Goal: Information Seeking & Learning: Learn about a topic

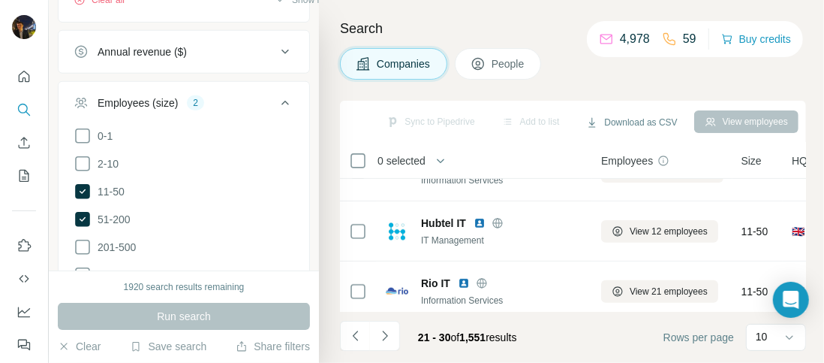
scroll to position [279, 0]
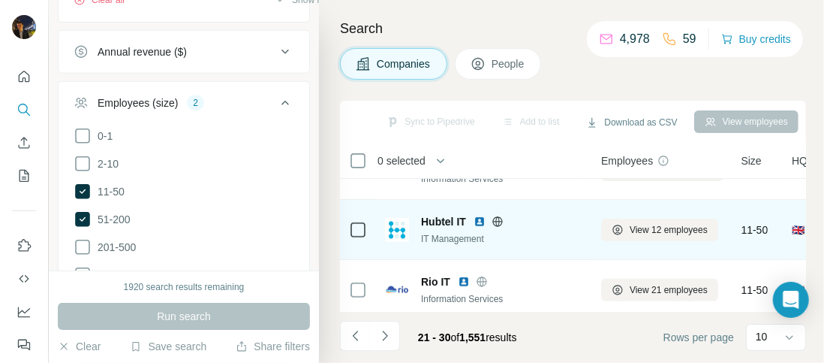
click at [499, 218] on icon at bounding box center [498, 221] width 4 height 10
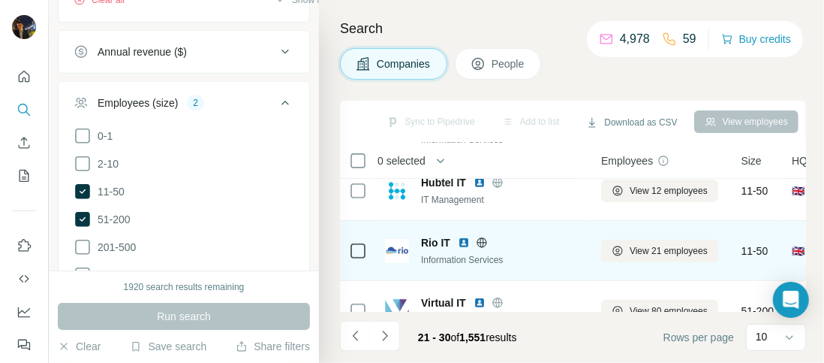
scroll to position [319, 0]
click at [481, 241] on icon at bounding box center [482, 242] width 12 height 12
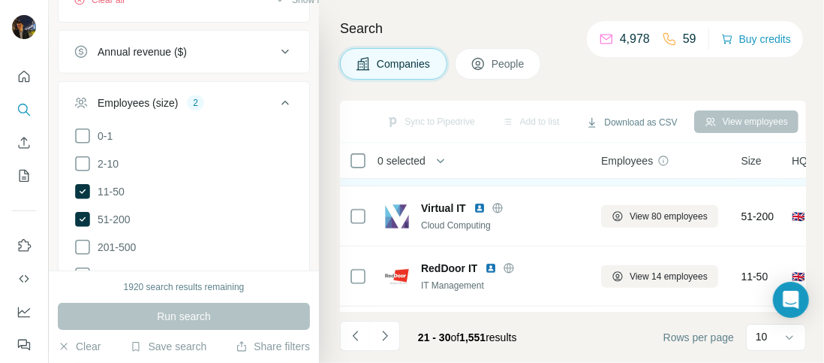
scroll to position [414, 1]
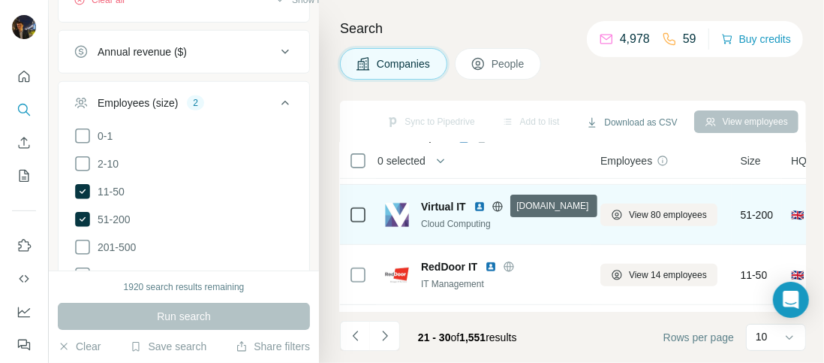
click at [499, 204] on icon at bounding box center [498, 206] width 12 height 12
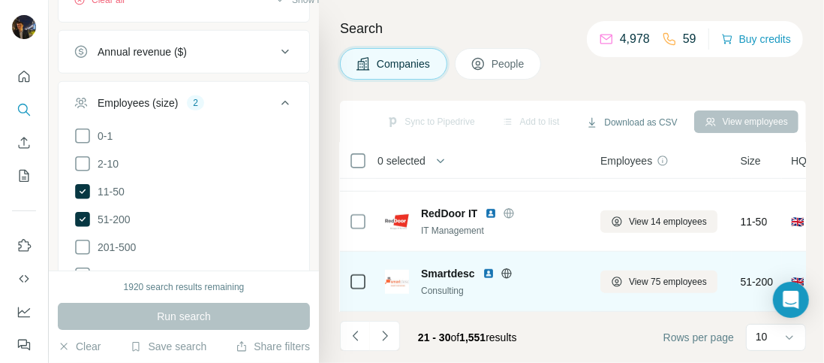
click at [508, 273] on icon at bounding box center [507, 273] width 10 height 1
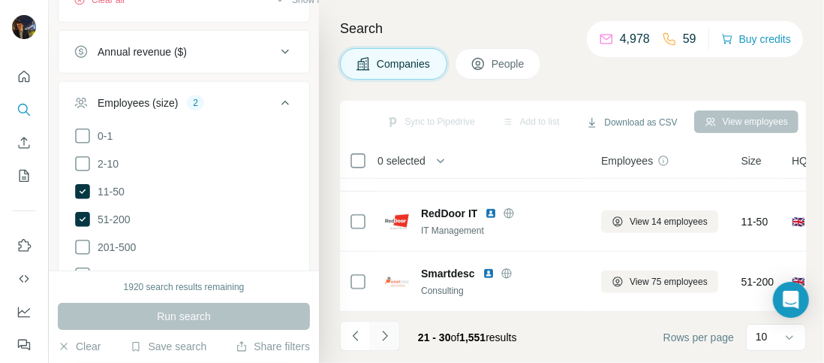
click at [385, 343] on icon "Navigate to next page" at bounding box center [385, 335] width 15 height 15
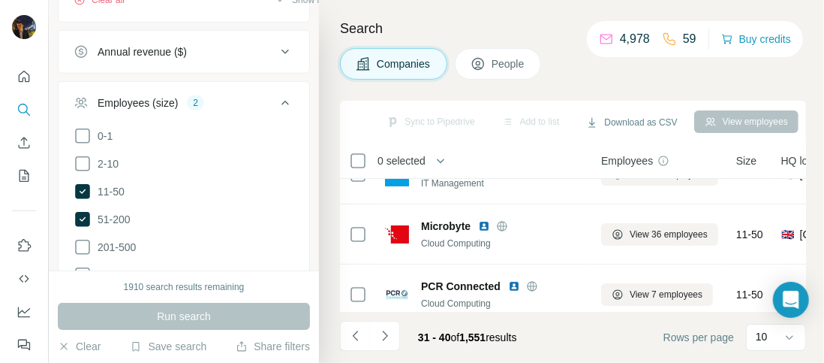
scroll to position [0, 0]
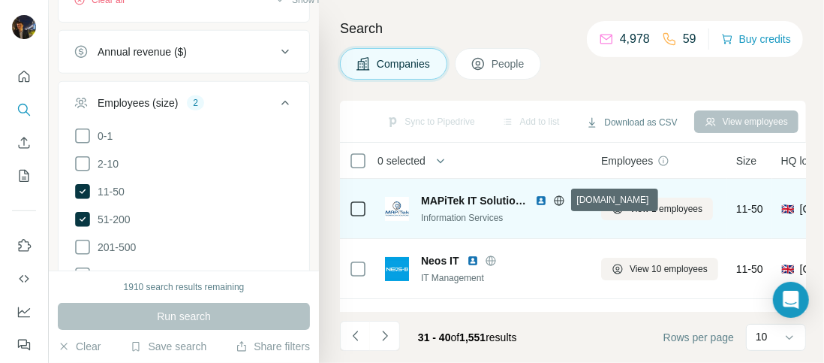
click at [553, 197] on icon at bounding box center [559, 200] width 12 height 12
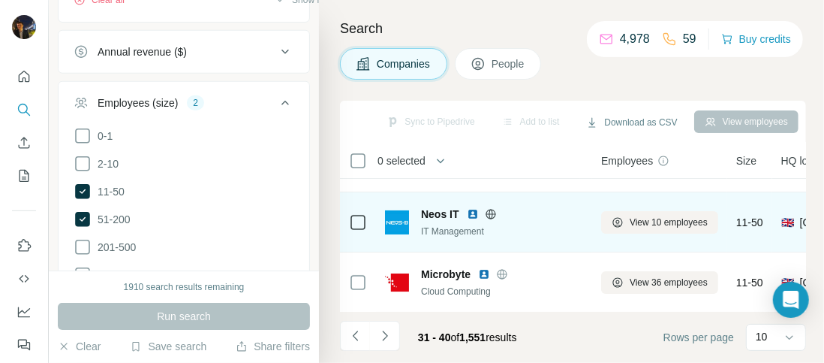
scroll to position [48, 0]
click at [491, 212] on icon at bounding box center [491, 212] width 12 height 12
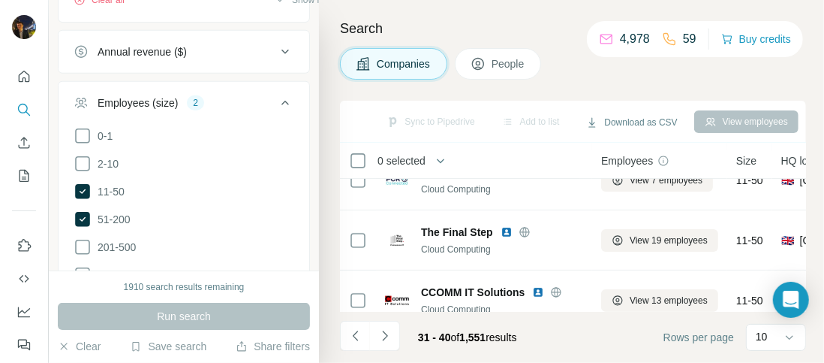
scroll to position [212, 0]
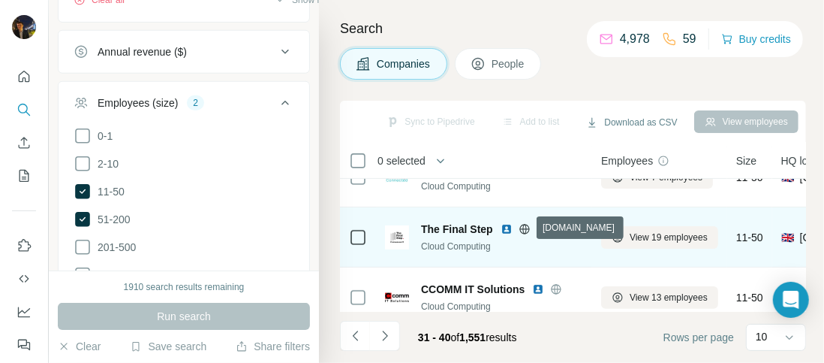
click at [526, 227] on icon at bounding box center [525, 229] width 12 height 12
click at [502, 227] on img at bounding box center [507, 229] width 12 height 12
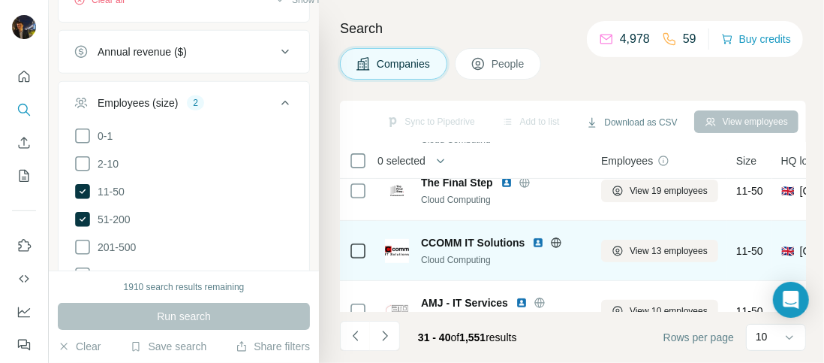
scroll to position [260, 0]
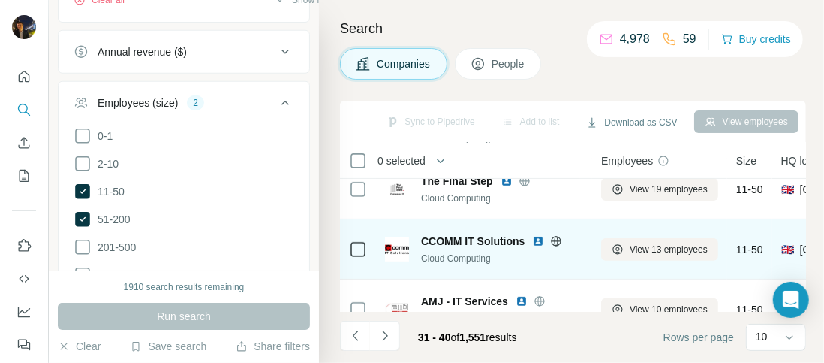
click at [556, 240] on icon at bounding box center [557, 241] width 4 height 10
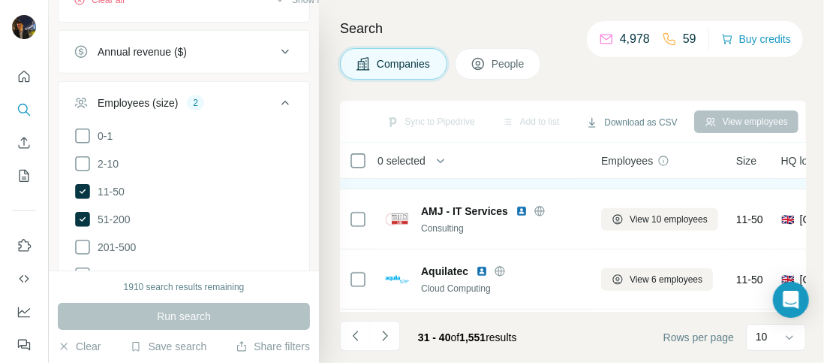
scroll to position [357, 0]
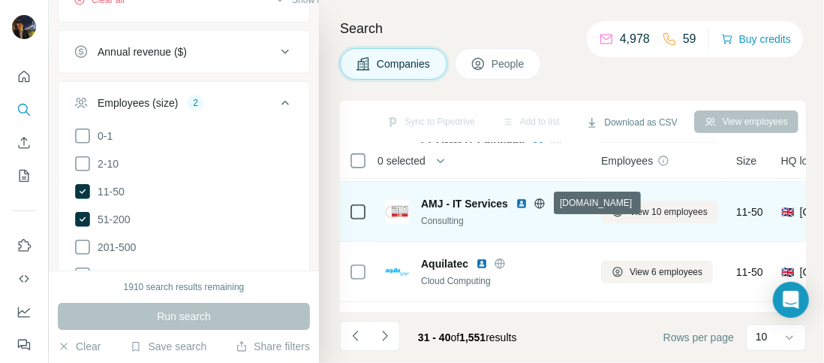
click at [543, 203] on icon at bounding box center [540, 203] width 12 height 12
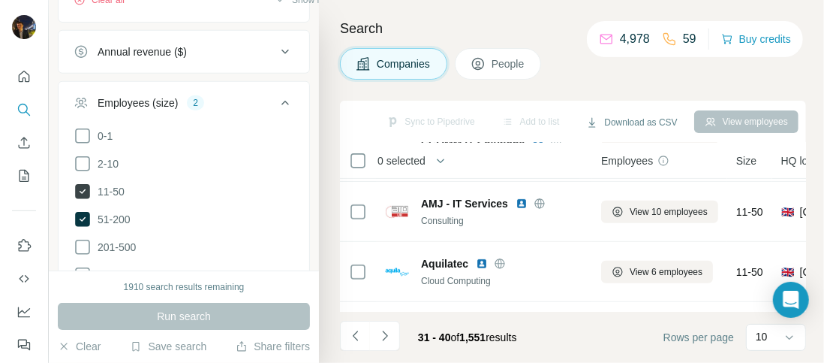
click at [83, 194] on icon at bounding box center [82, 191] width 15 height 15
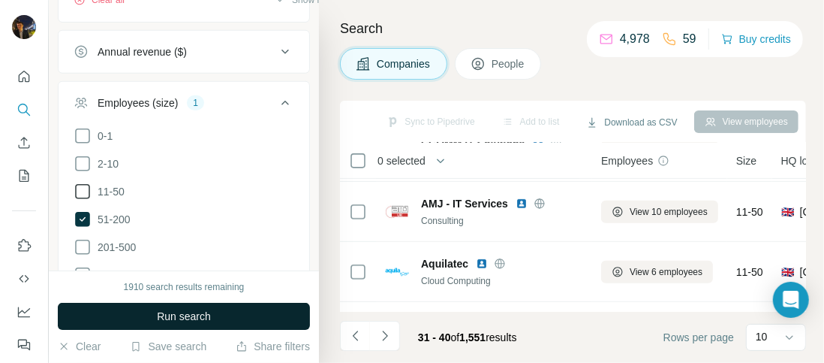
click at [169, 311] on span "Run search" at bounding box center [184, 316] width 54 height 15
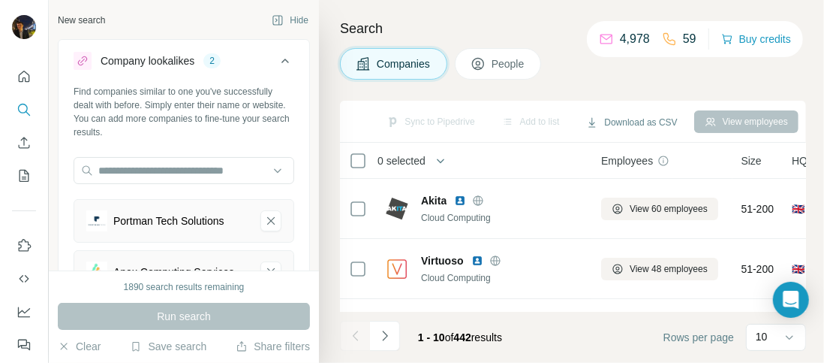
click at [276, 59] on icon at bounding box center [285, 61] width 18 height 18
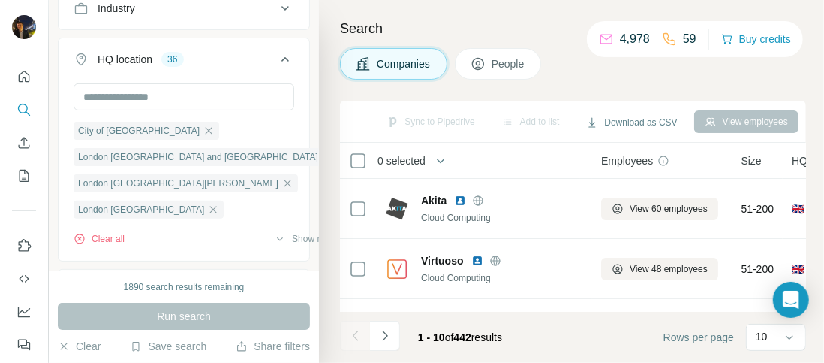
scroll to position [195, 0]
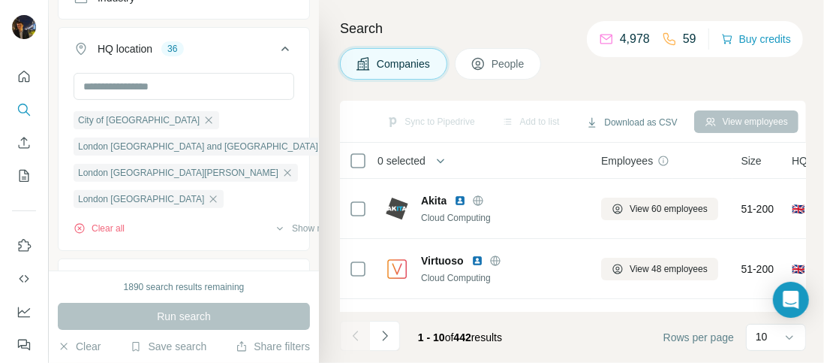
click at [282, 47] on icon at bounding box center [286, 49] width 8 height 5
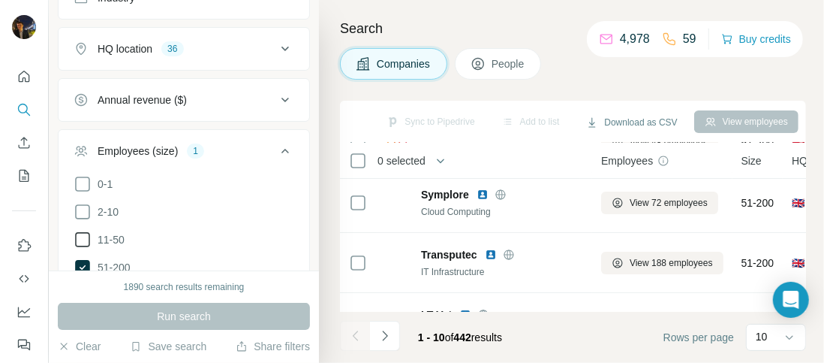
scroll to position [126, 0]
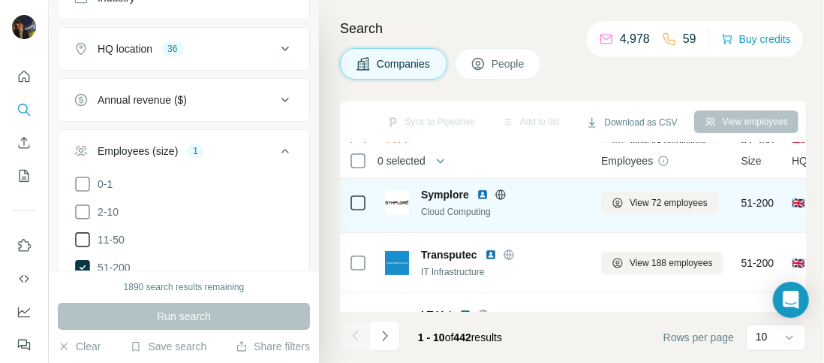
click at [502, 192] on icon at bounding box center [501, 194] width 4 height 10
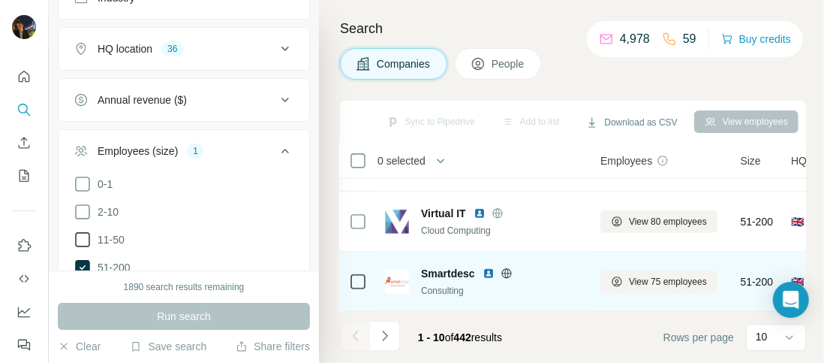
scroll to position [475, 0]
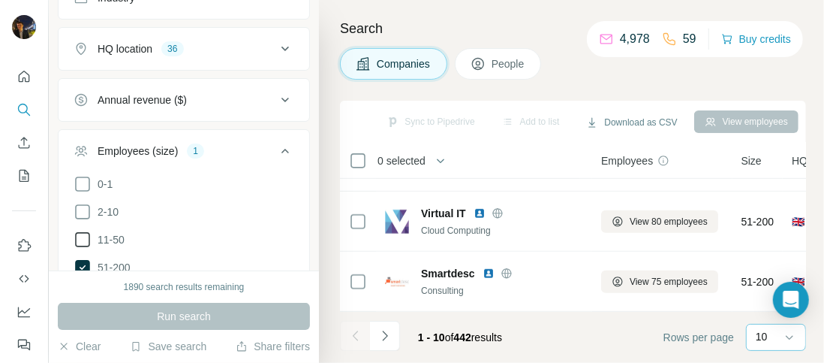
click at [776, 332] on div "10" at bounding box center [775, 336] width 38 height 15
click at [767, 226] on p "60" at bounding box center [765, 222] width 12 height 15
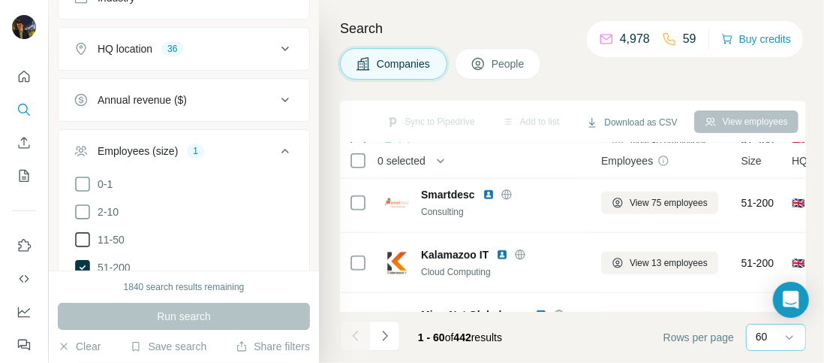
scroll to position [575, 0]
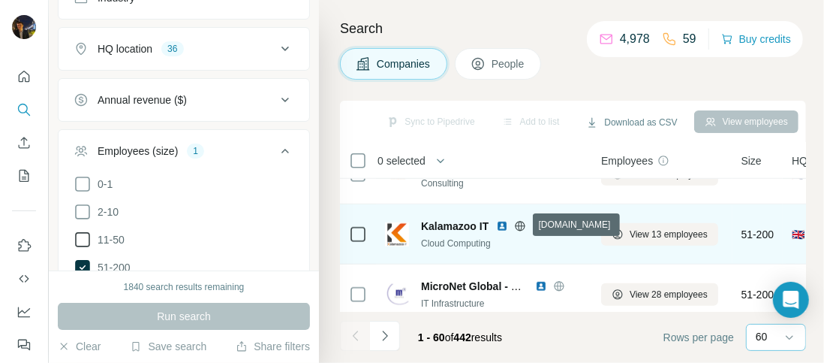
click at [524, 226] on icon at bounding box center [521, 226] width 10 height 10
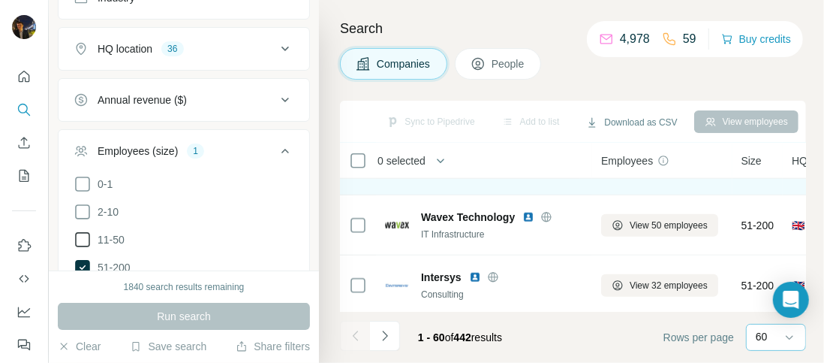
scroll to position [710, 0]
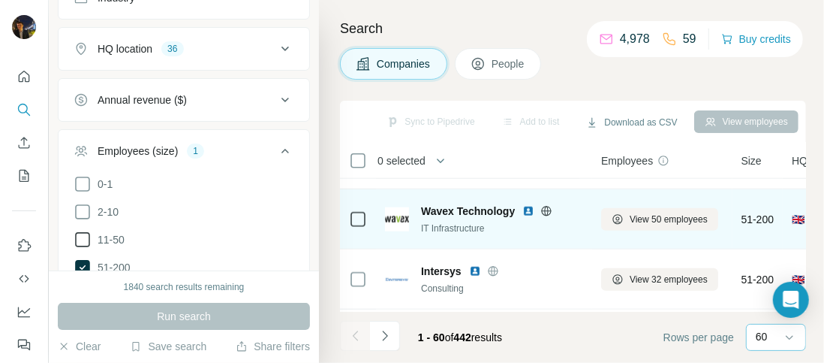
click at [550, 208] on icon at bounding box center [547, 211] width 12 height 12
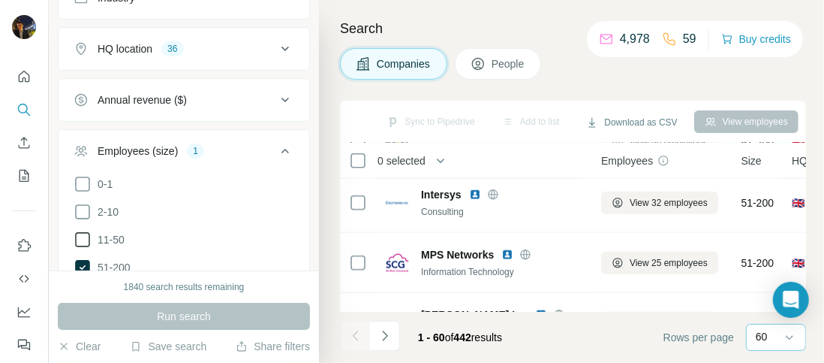
scroll to position [788, 0]
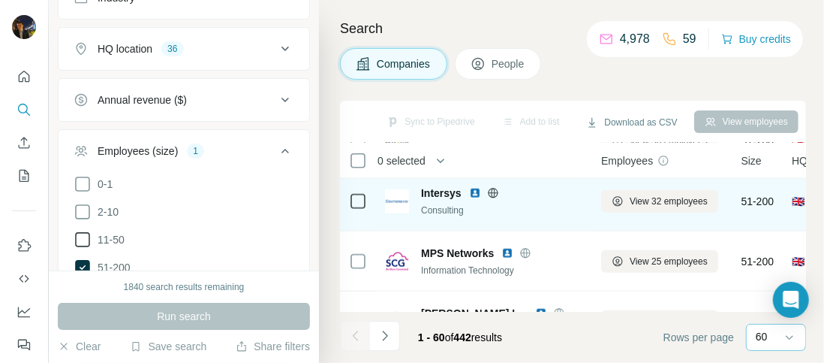
click at [493, 191] on icon at bounding box center [493, 193] width 12 height 12
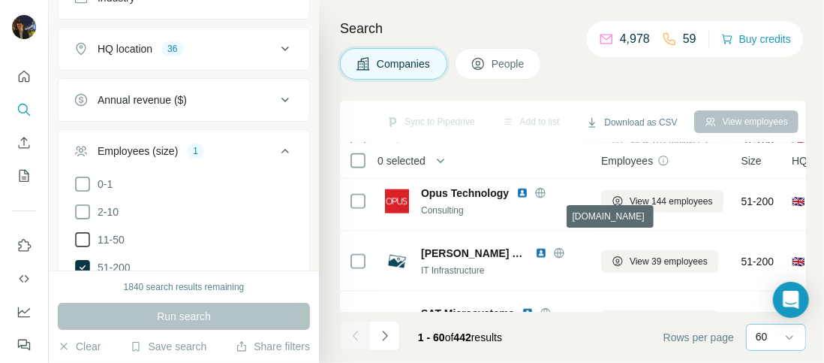
scroll to position [983, 0]
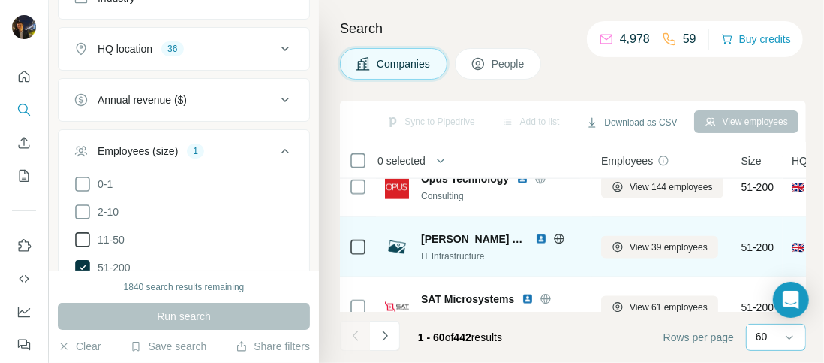
click at [553, 235] on icon at bounding box center [559, 239] width 12 height 12
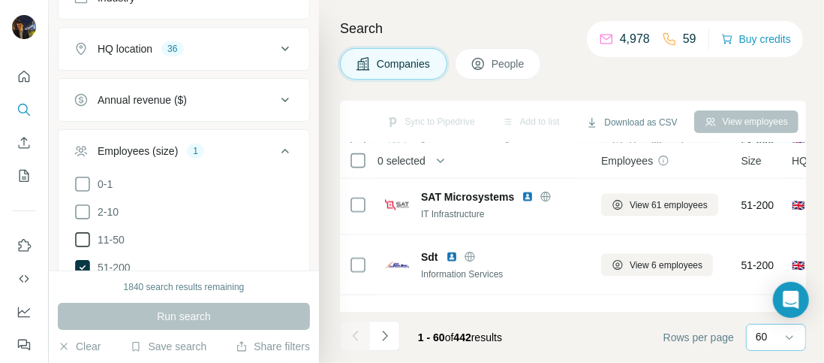
scroll to position [1085, 0]
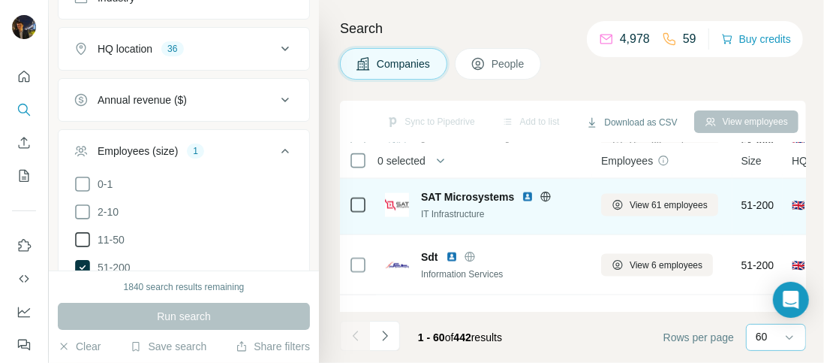
click at [547, 194] on icon at bounding box center [546, 197] width 12 height 12
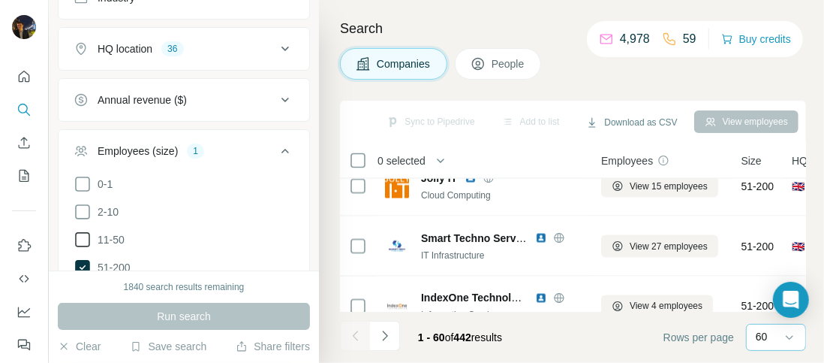
scroll to position [1283, 0]
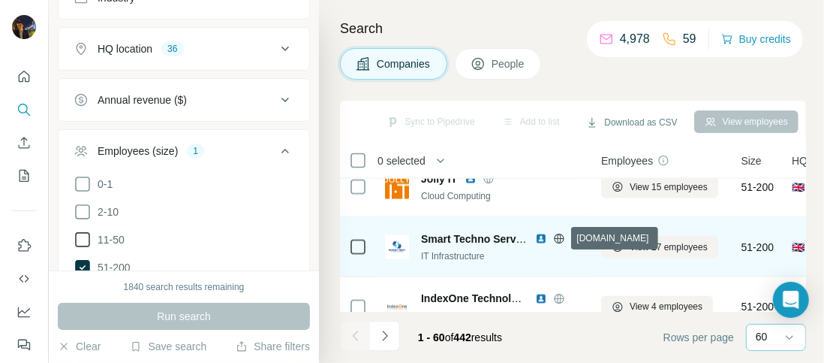
click at [559, 238] on icon at bounding box center [559, 238] width 10 height 1
click at [541, 237] on img at bounding box center [541, 239] width 12 height 12
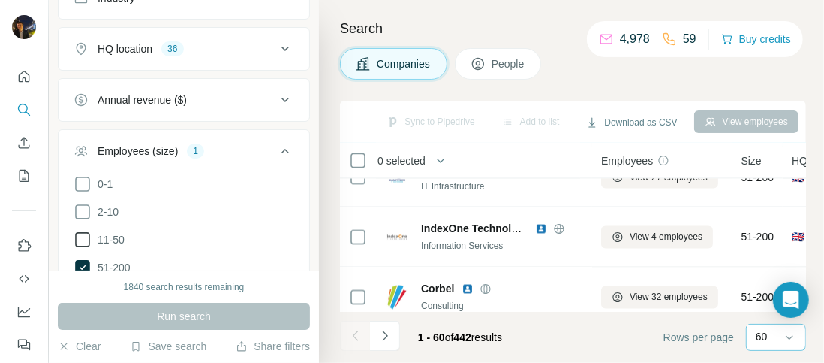
scroll to position [1358, 0]
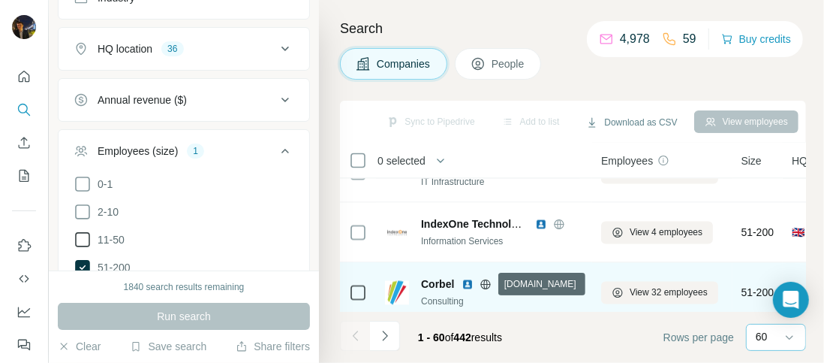
click at [485, 283] on icon at bounding box center [486, 284] width 4 height 10
click at [472, 282] on img at bounding box center [468, 285] width 12 height 12
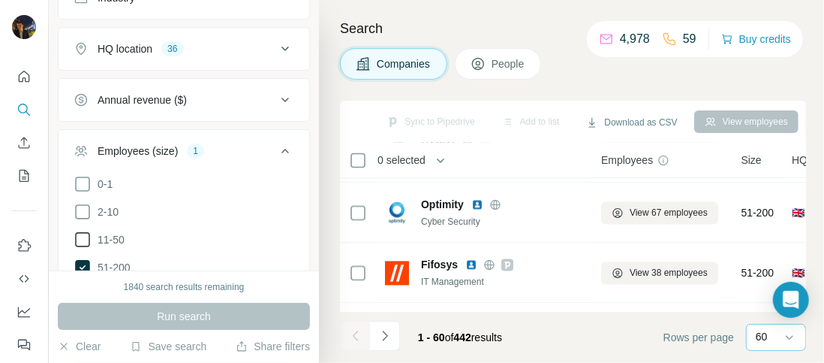
scroll to position [1499, 0]
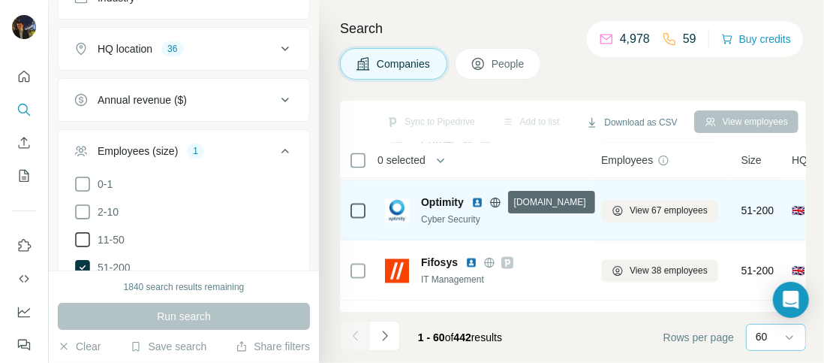
click at [495, 200] on icon at bounding box center [496, 203] width 12 height 12
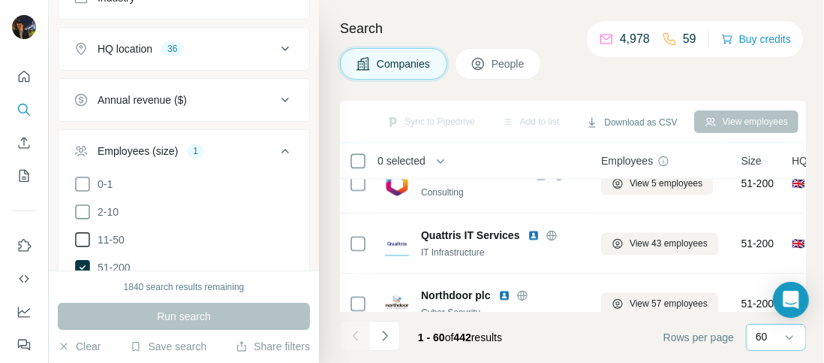
scroll to position [1716, 0]
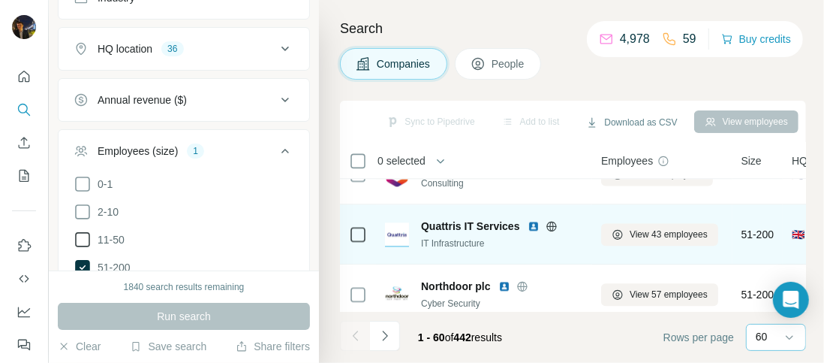
click at [538, 223] on img at bounding box center [534, 226] width 12 height 12
click at [550, 226] on icon at bounding box center [552, 226] width 12 height 12
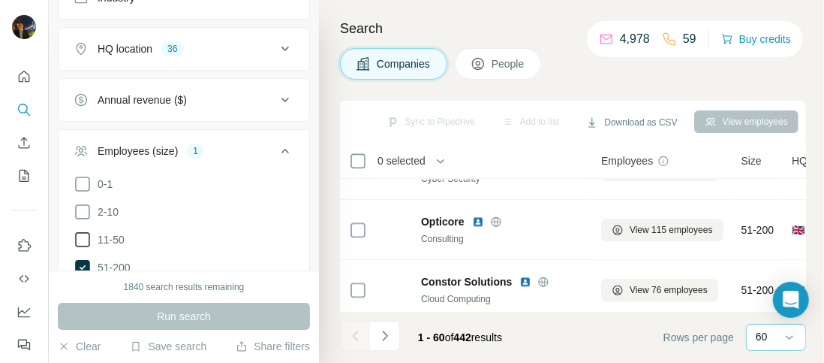
scroll to position [1842, 0]
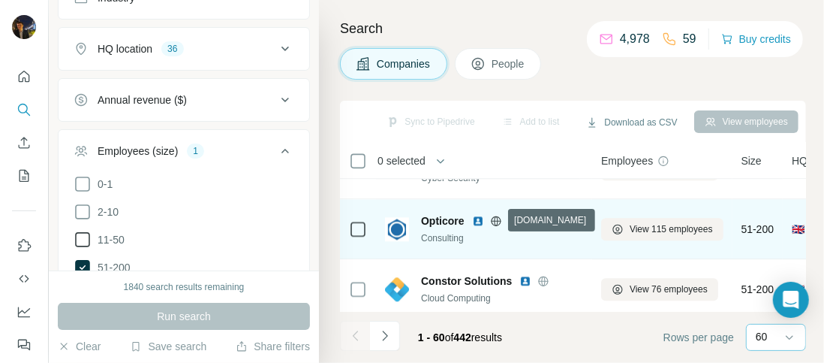
click at [498, 220] on icon at bounding box center [496, 220] width 4 height 10
click at [479, 218] on img at bounding box center [478, 221] width 12 height 12
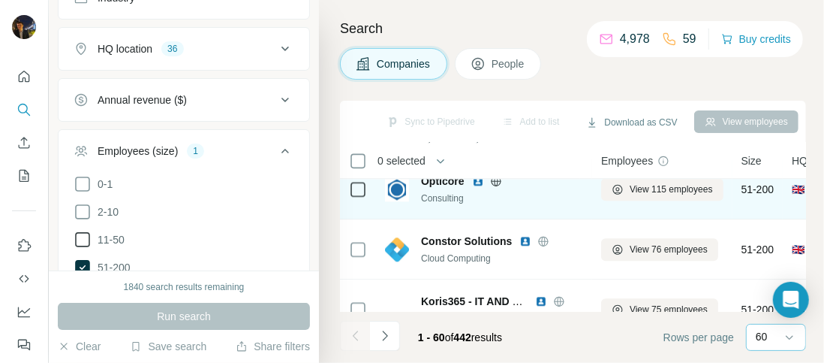
scroll to position [1893, 0]
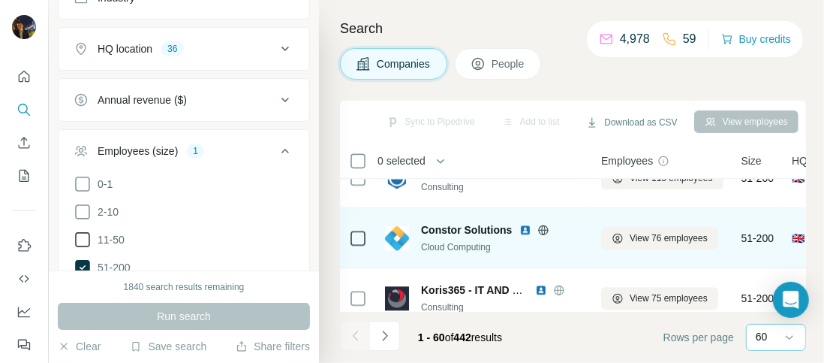
click at [542, 226] on icon at bounding box center [544, 230] width 12 height 12
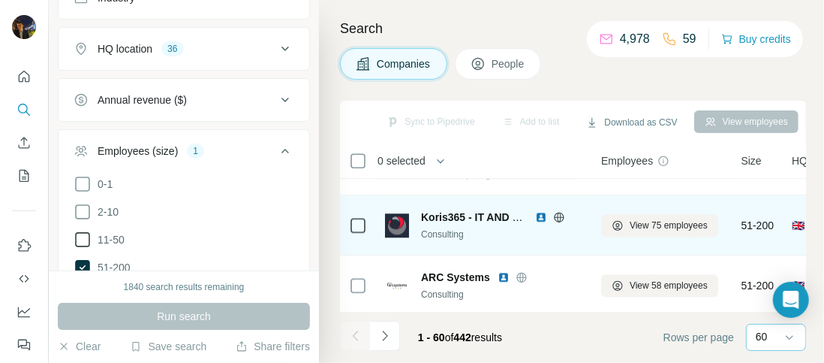
scroll to position [1987, 0]
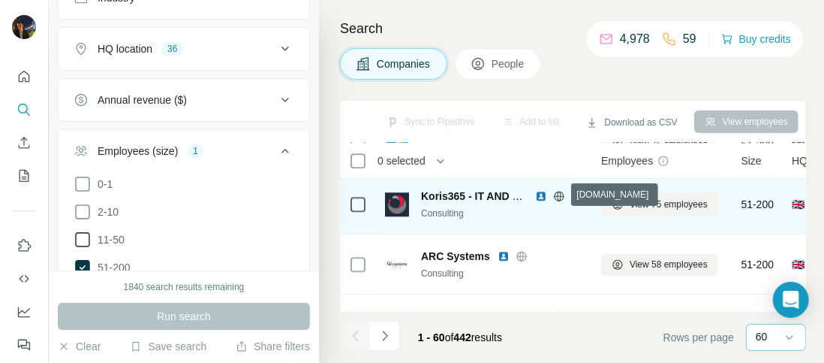
click at [557, 192] on icon at bounding box center [559, 196] width 4 height 10
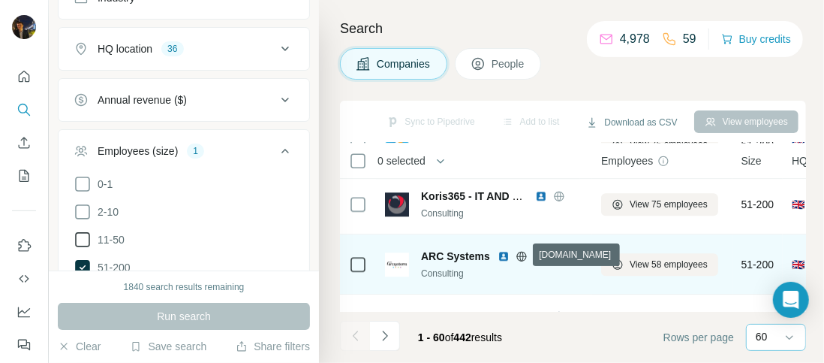
click at [521, 253] on icon at bounding box center [522, 256] width 12 height 12
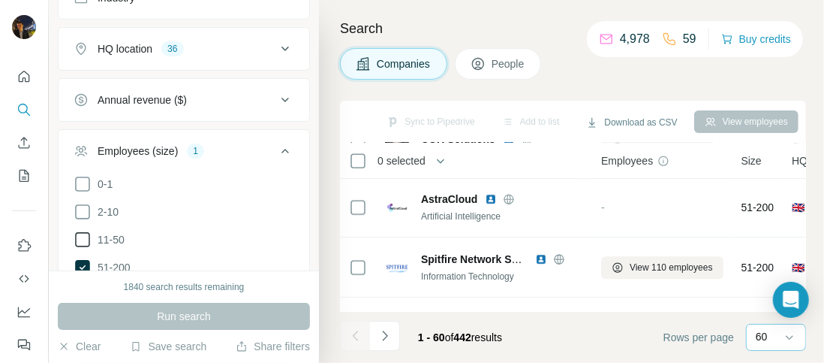
scroll to position [2349, 0]
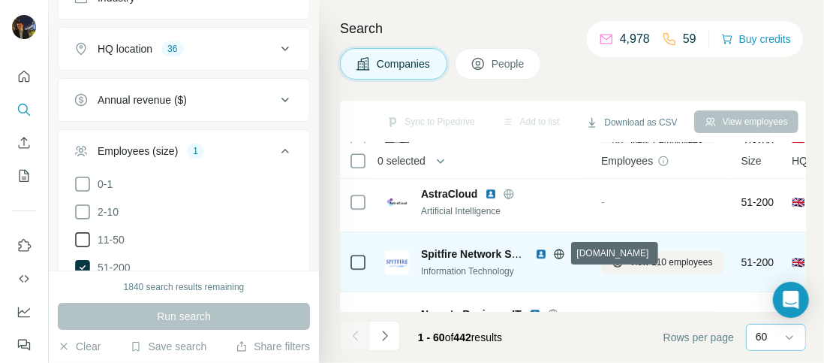
click at [557, 250] on icon at bounding box center [559, 254] width 12 height 12
click at [539, 253] on img at bounding box center [541, 254] width 12 height 12
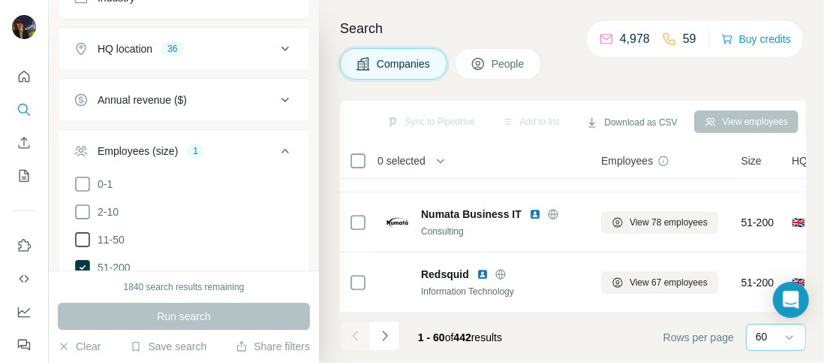
scroll to position [2452, 0]
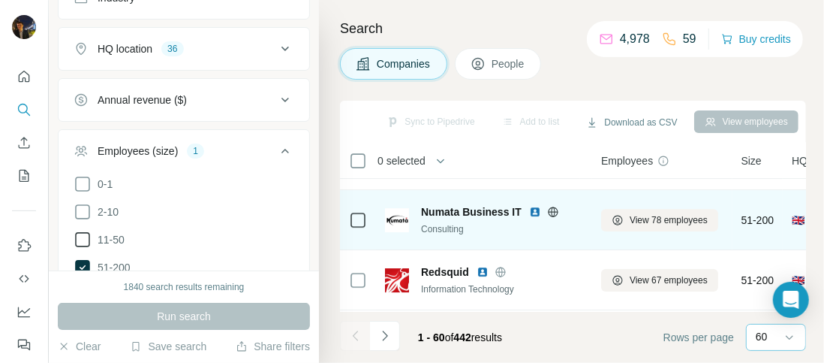
click at [547, 208] on icon at bounding box center [553, 212] width 12 height 12
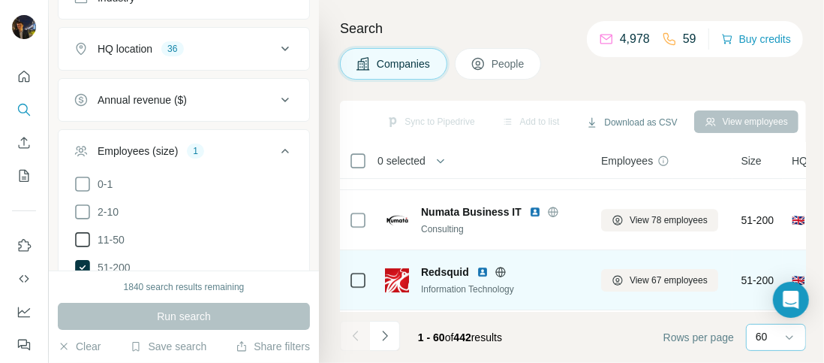
click at [499, 269] on icon at bounding box center [501, 272] width 12 height 12
click at [481, 270] on img at bounding box center [483, 272] width 12 height 12
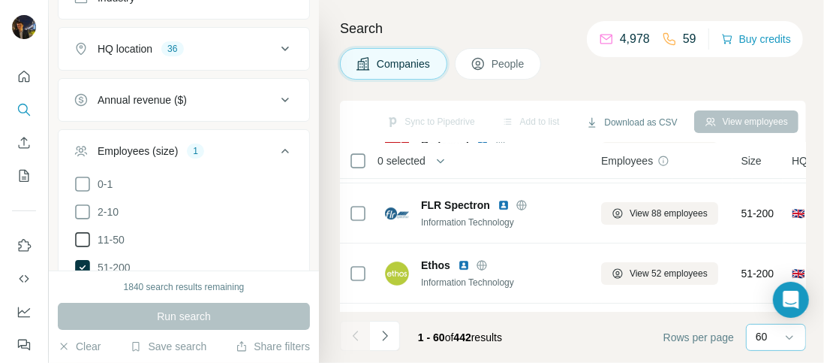
scroll to position [2581, 0]
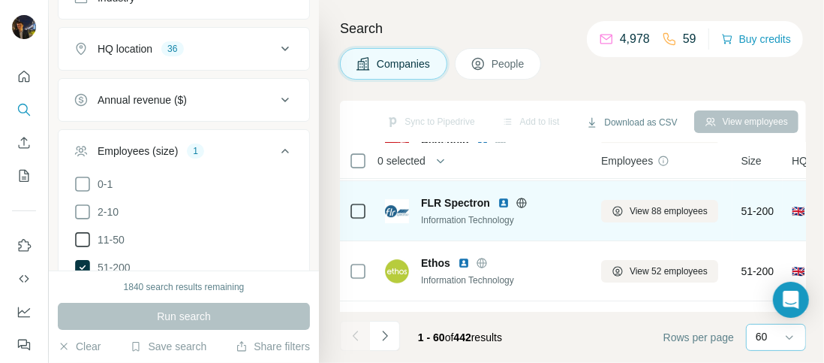
click at [520, 200] on icon at bounding box center [522, 202] width 4 height 10
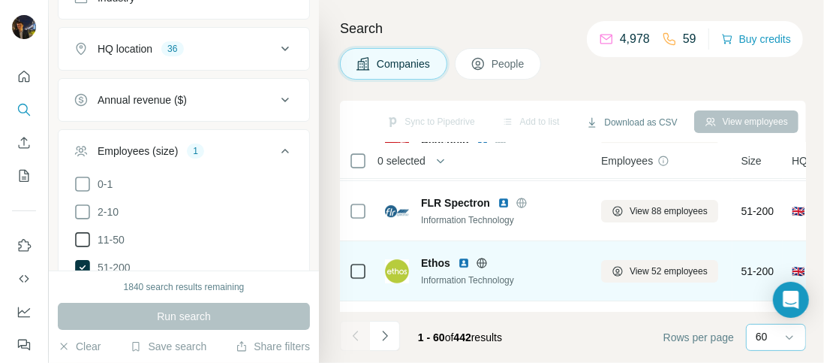
click at [481, 259] on icon at bounding box center [482, 263] width 12 height 12
click at [463, 262] on img at bounding box center [464, 263] width 12 height 12
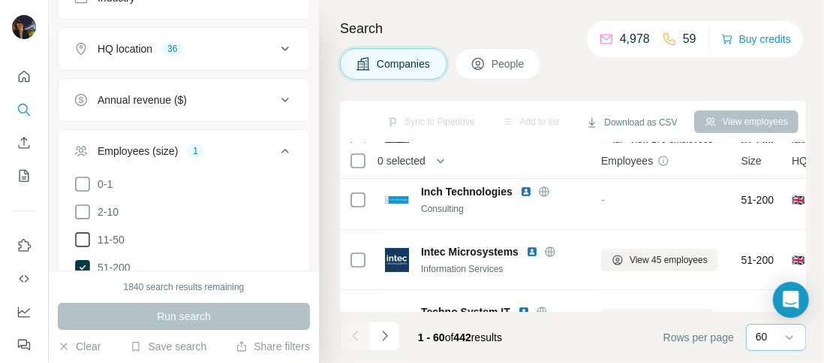
scroll to position [2958, 0]
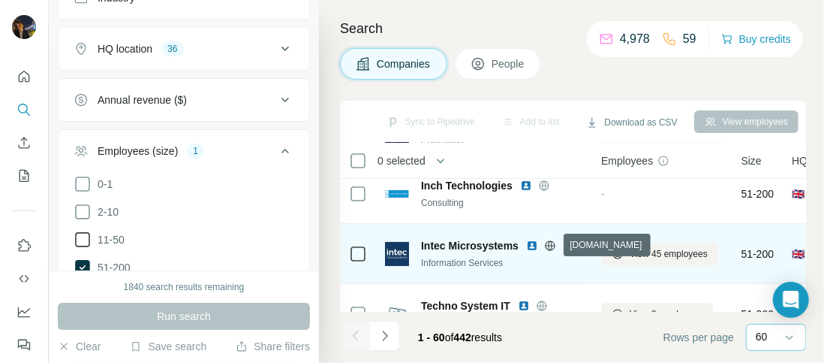
click at [552, 245] on icon at bounding box center [550, 246] width 12 height 12
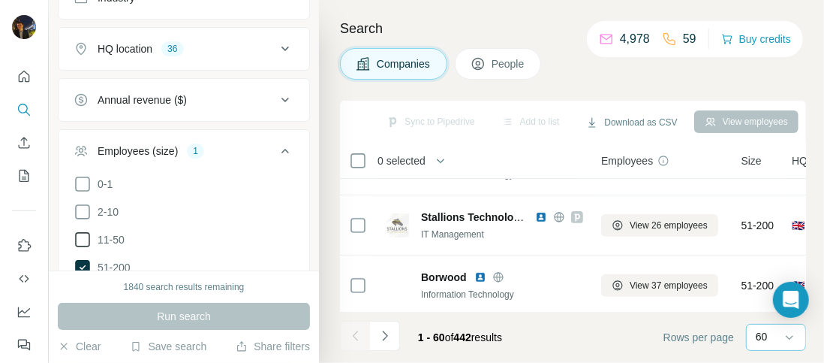
scroll to position [3166, 0]
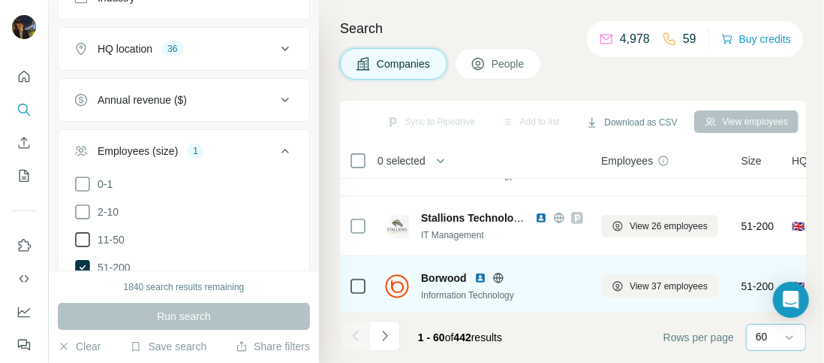
click at [499, 277] on icon at bounding box center [498, 277] width 10 height 1
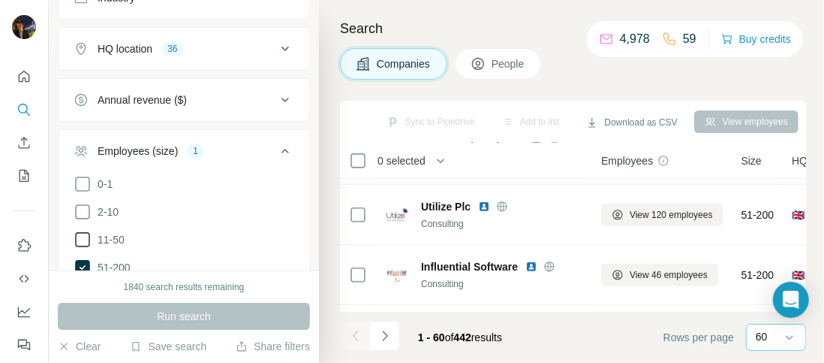
scroll to position [3359, 0]
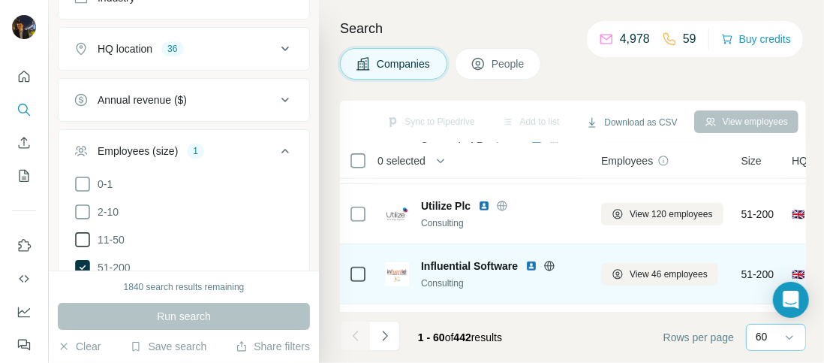
click at [547, 262] on icon at bounding box center [550, 266] width 12 height 12
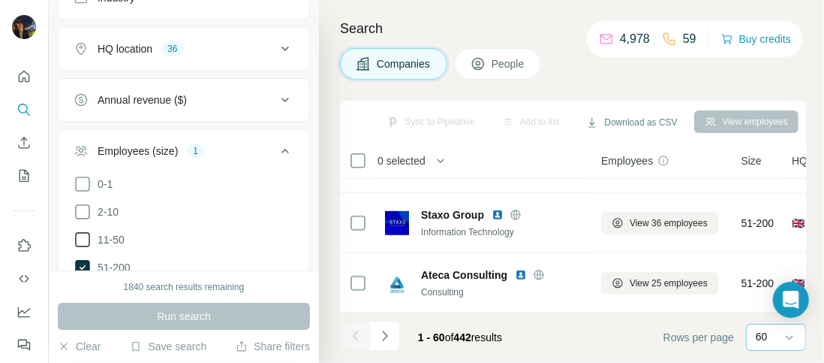
scroll to position [3478, 0]
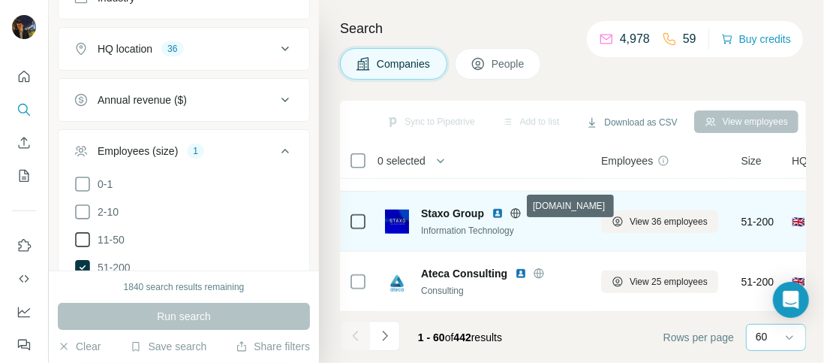
click at [517, 207] on icon at bounding box center [516, 213] width 12 height 12
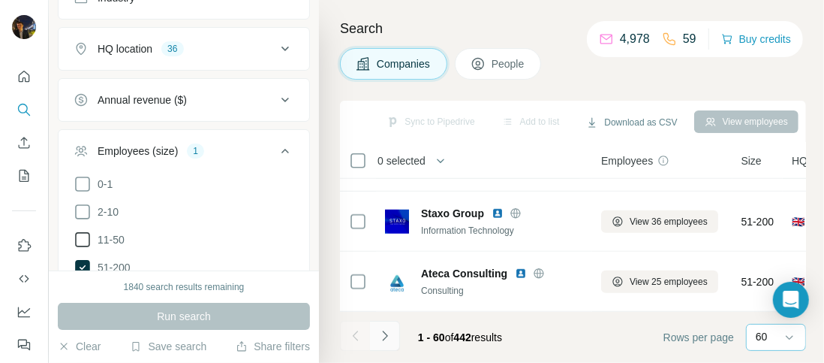
click at [390, 333] on icon "Navigate to next page" at bounding box center [385, 335] width 15 height 15
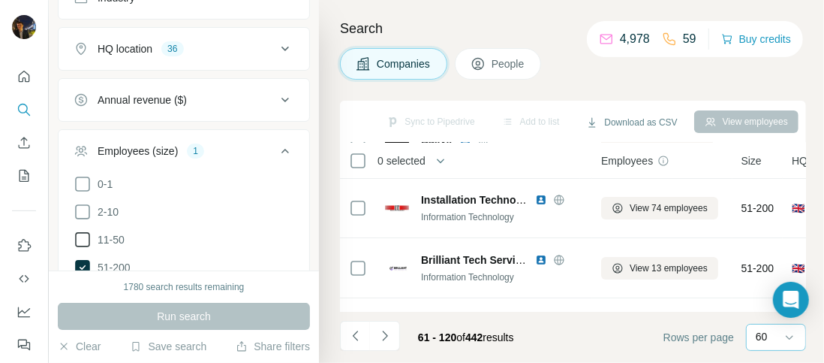
scroll to position [62, 0]
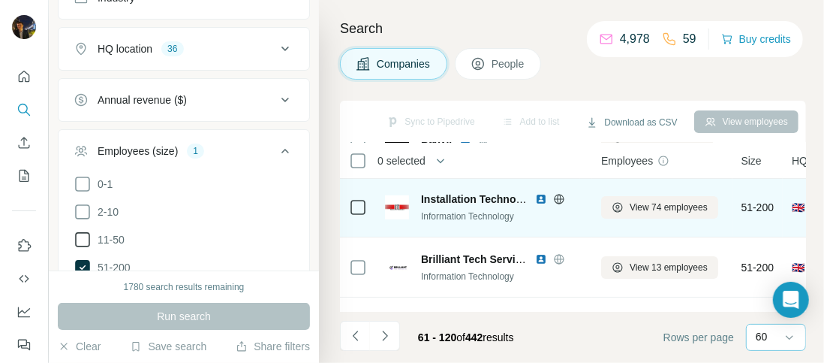
click at [559, 198] on icon at bounding box center [559, 198] width 10 height 1
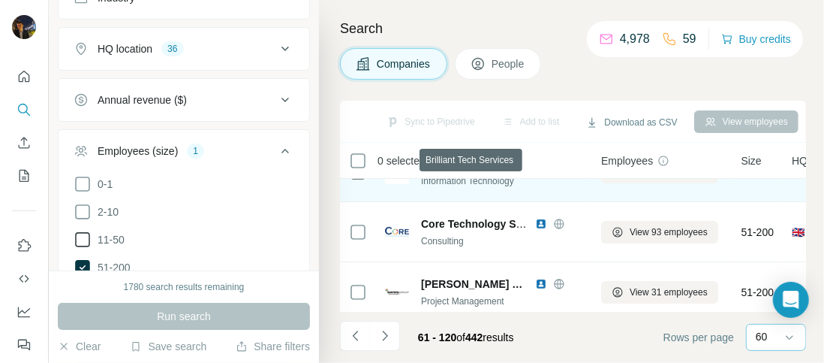
scroll to position [166, 0]
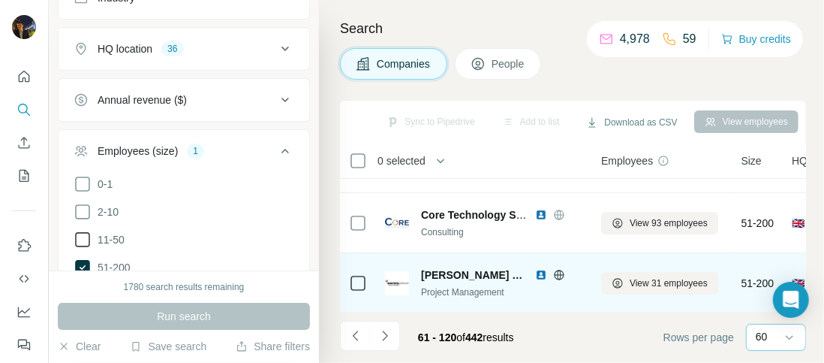
click at [553, 274] on icon at bounding box center [559, 275] width 12 height 12
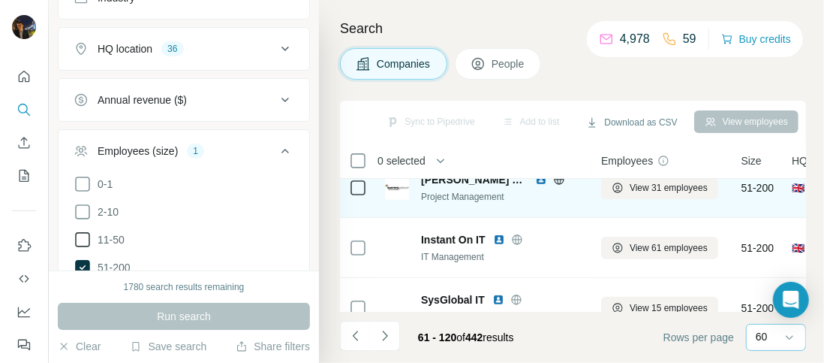
scroll to position [271, 0]
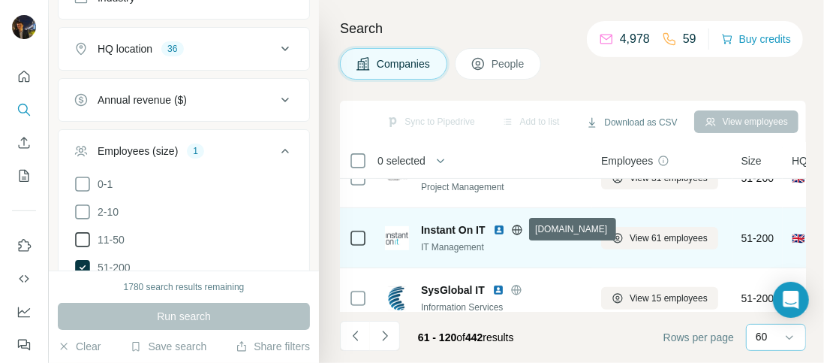
click at [517, 228] on icon at bounding box center [517, 230] width 12 height 12
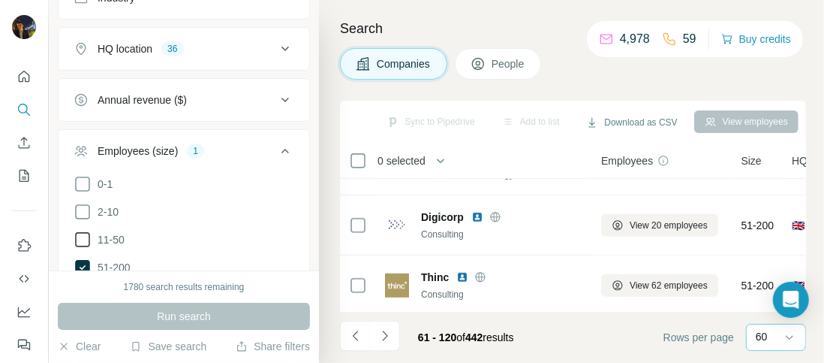
scroll to position [464, 0]
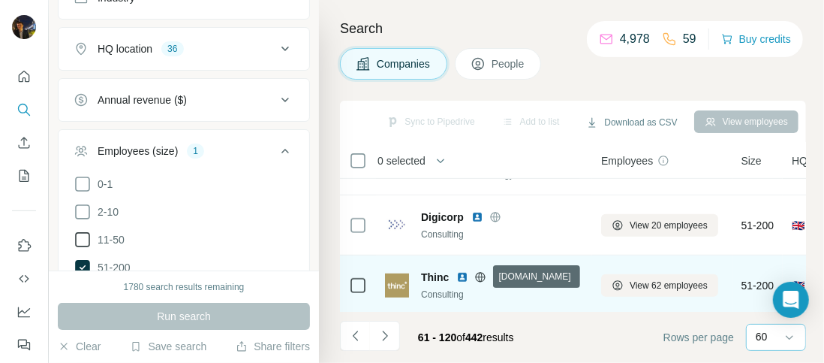
click at [481, 273] on icon at bounding box center [481, 277] width 12 height 12
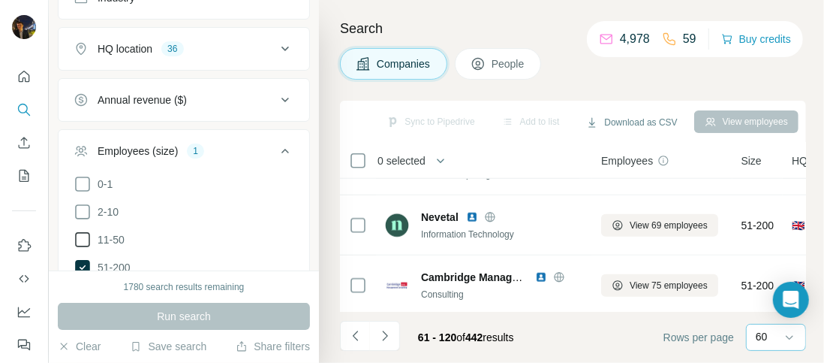
scroll to position [725, 0]
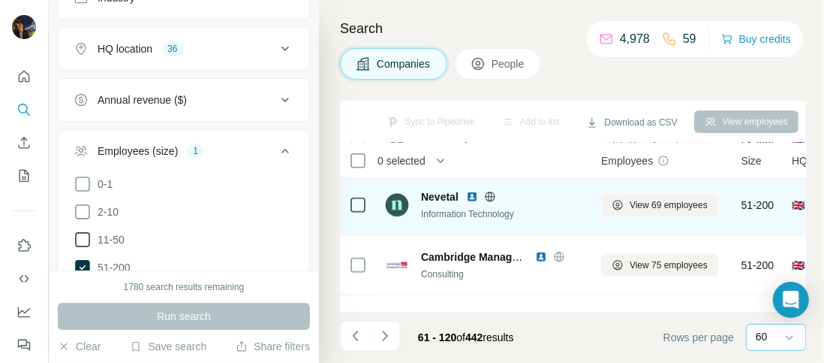
click at [490, 197] on icon at bounding box center [490, 197] width 12 height 12
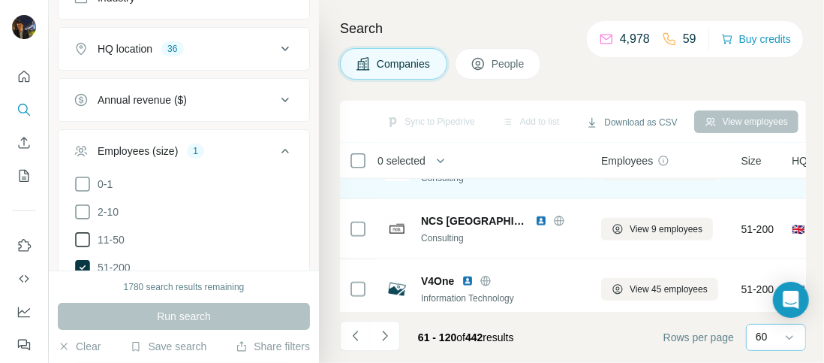
scroll to position [764, 14]
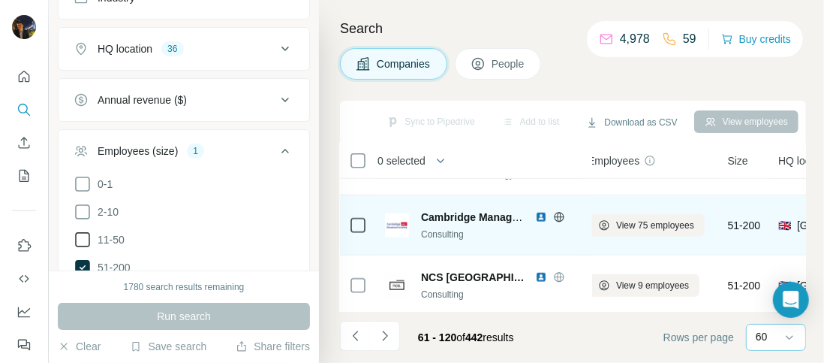
click at [559, 216] on icon at bounding box center [559, 216] width 10 height 1
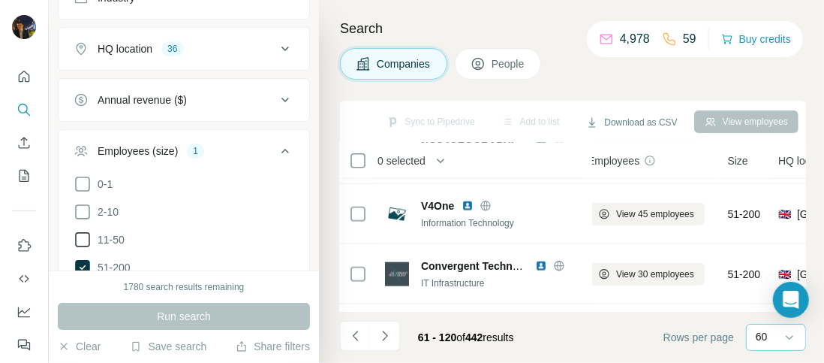
scroll to position [899, 14]
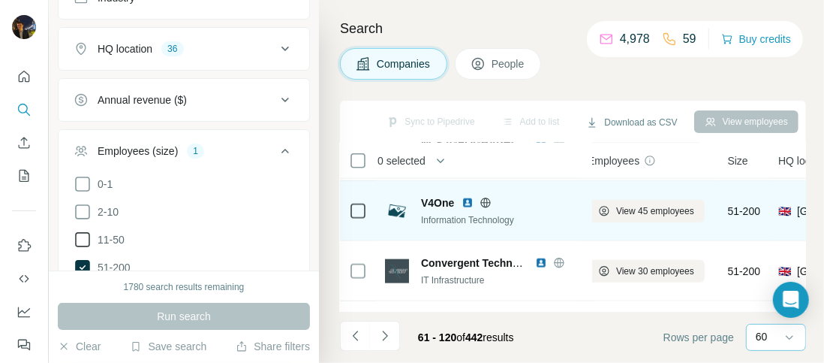
click at [488, 202] on icon at bounding box center [486, 202] width 10 height 1
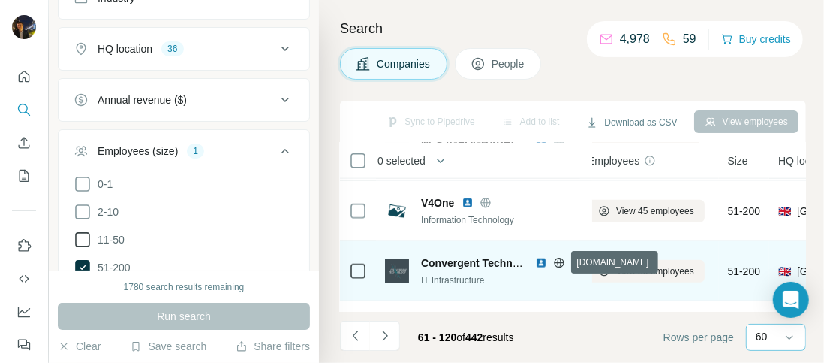
click at [559, 259] on icon at bounding box center [559, 263] width 4 height 10
